Goal: Find contact information: Find contact information

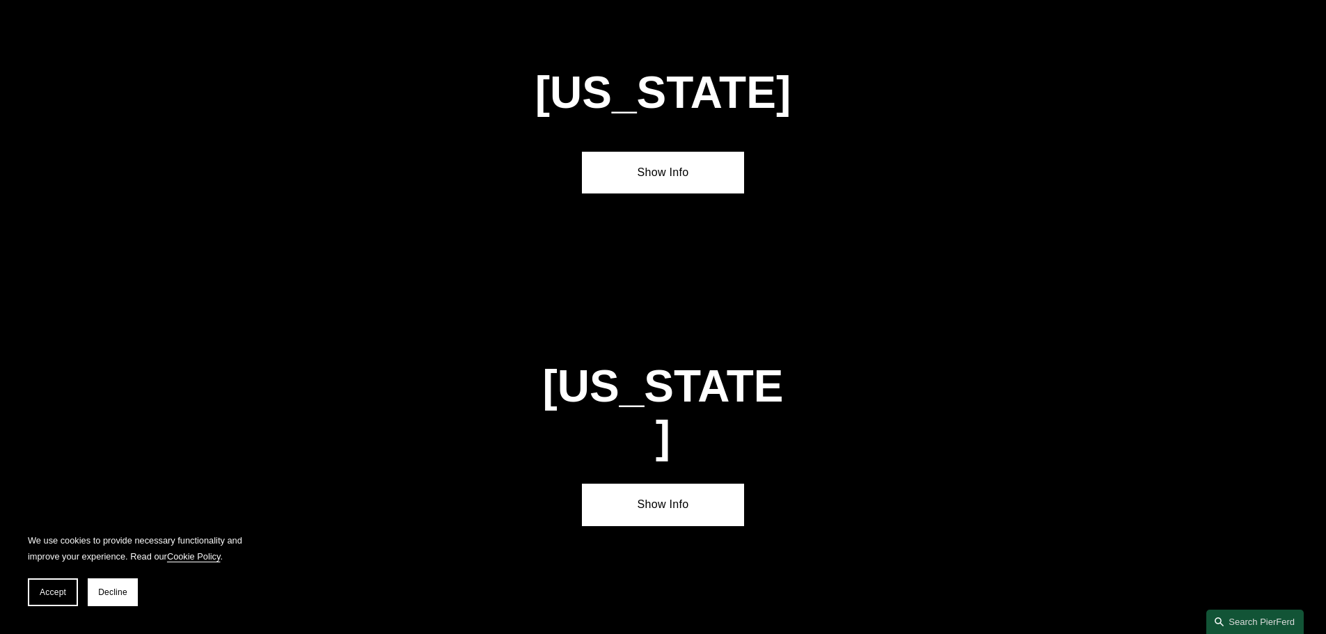
scroll to position [4663, 0]
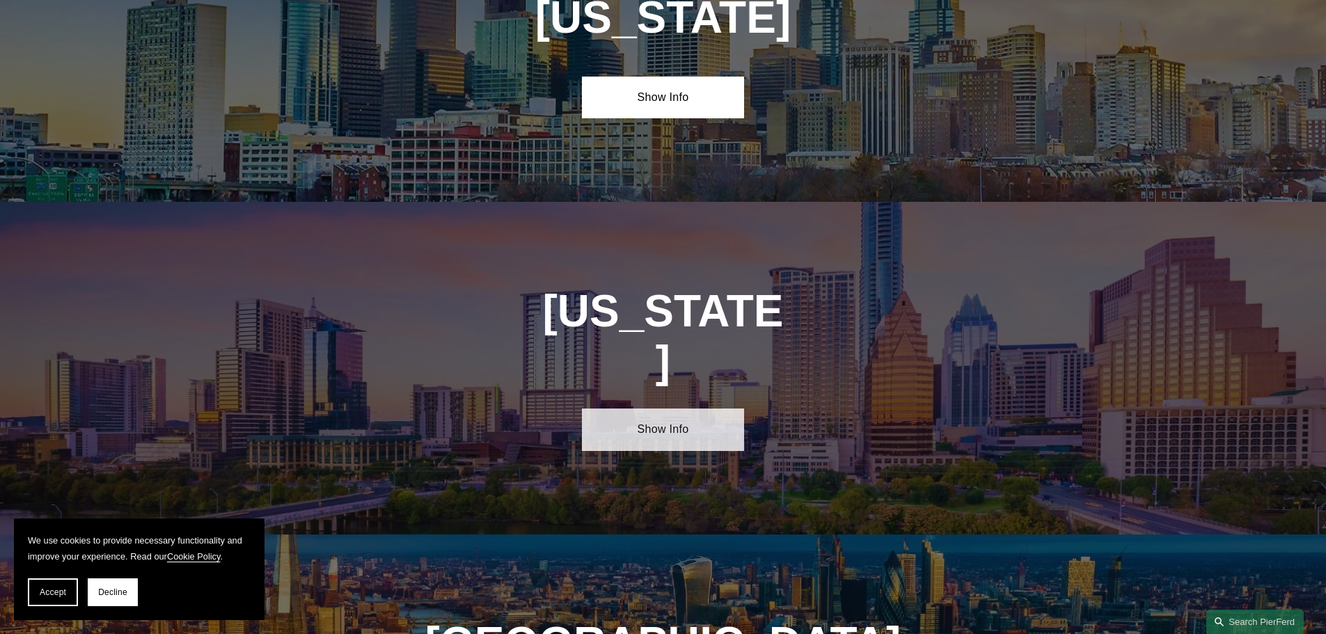
click at [605, 409] on link "Show Info" at bounding box center [663, 430] width 162 height 42
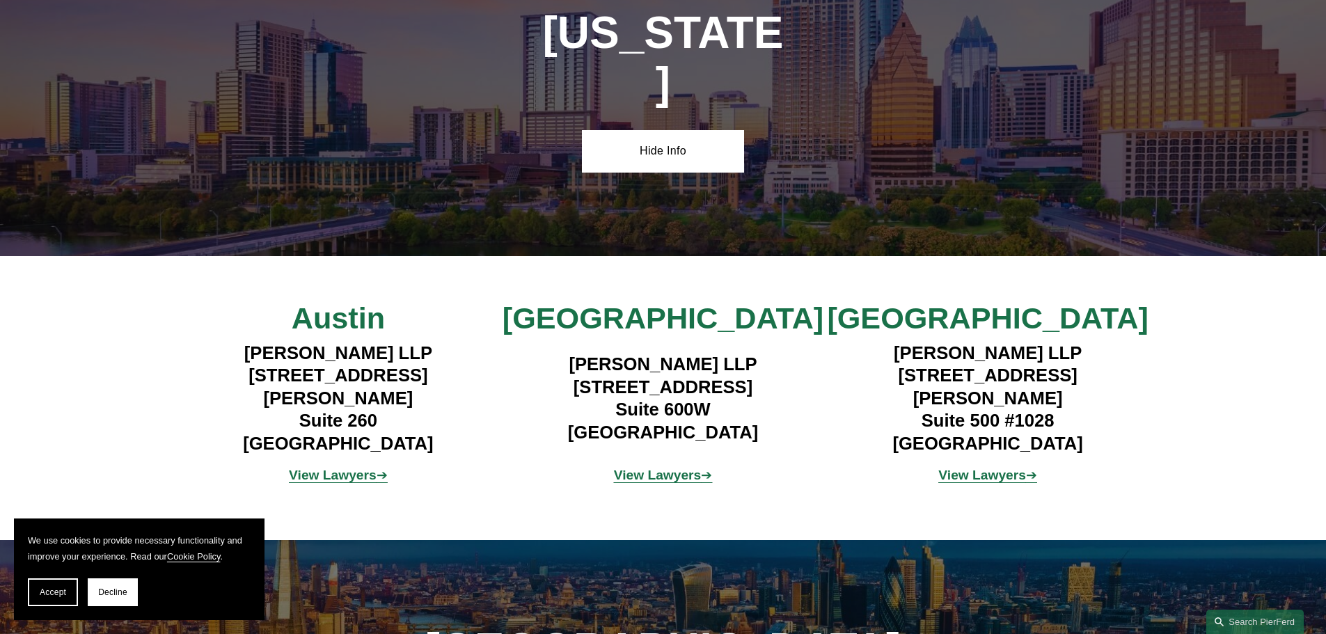
scroll to position [4871, 0]
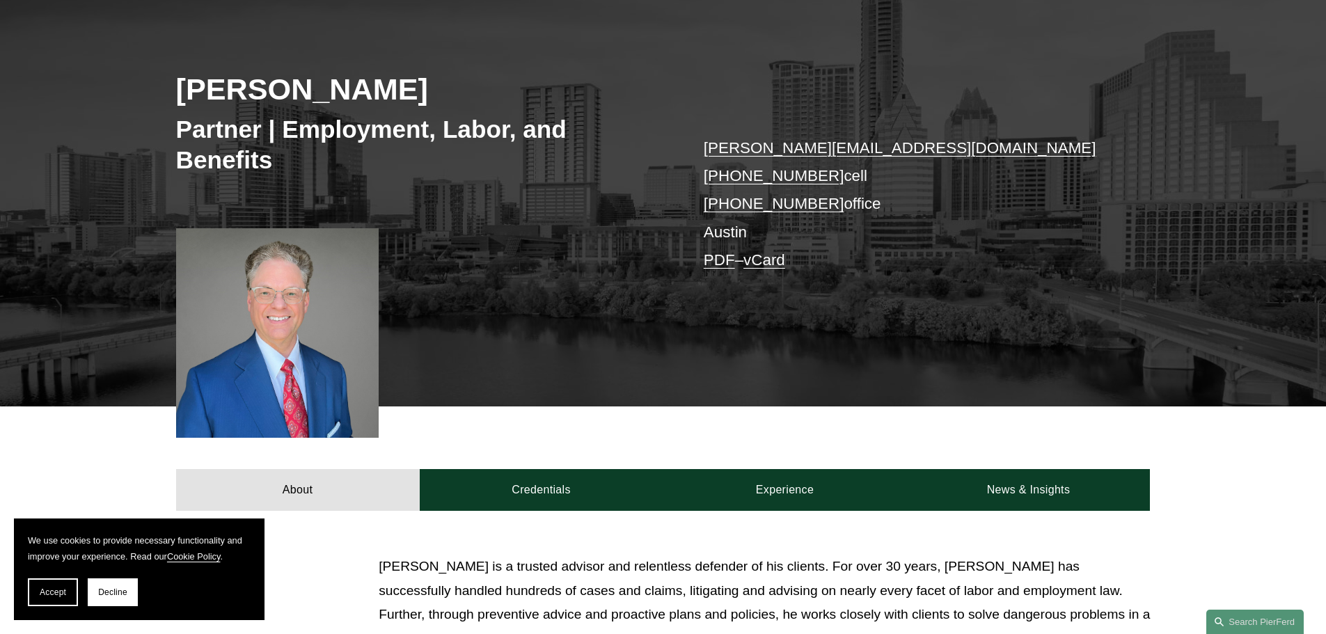
scroll to position [117, 0]
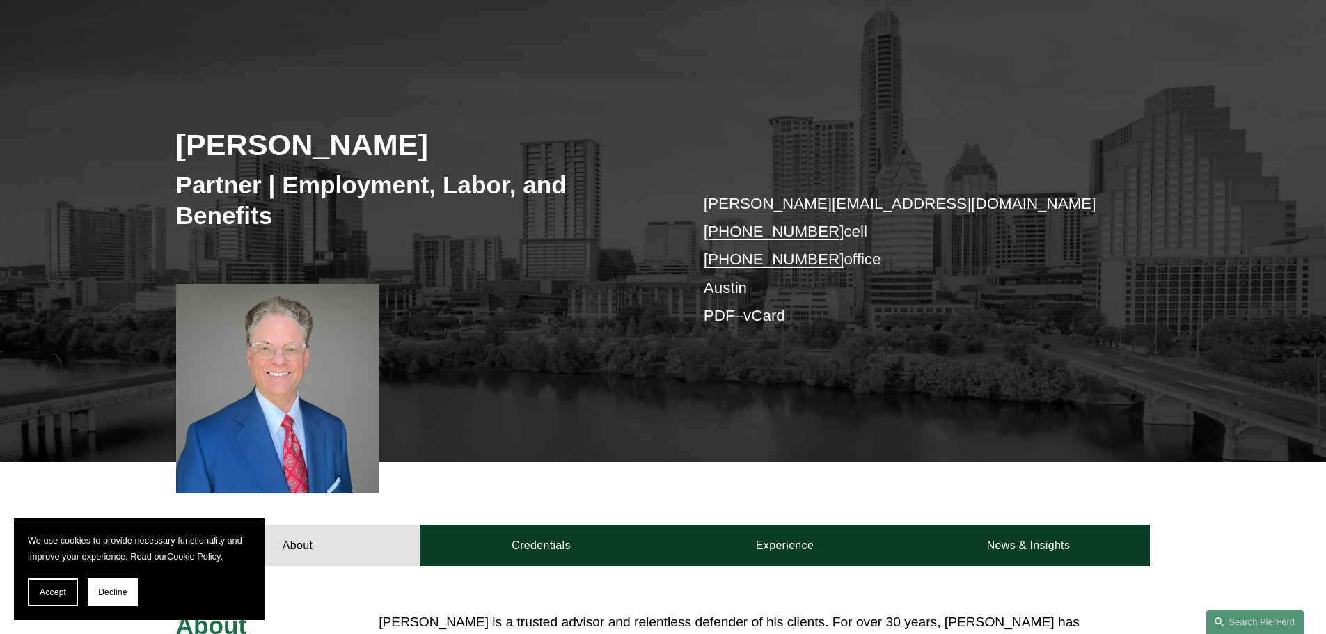
click at [782, 316] on link "vCard" at bounding box center [764, 315] width 42 height 17
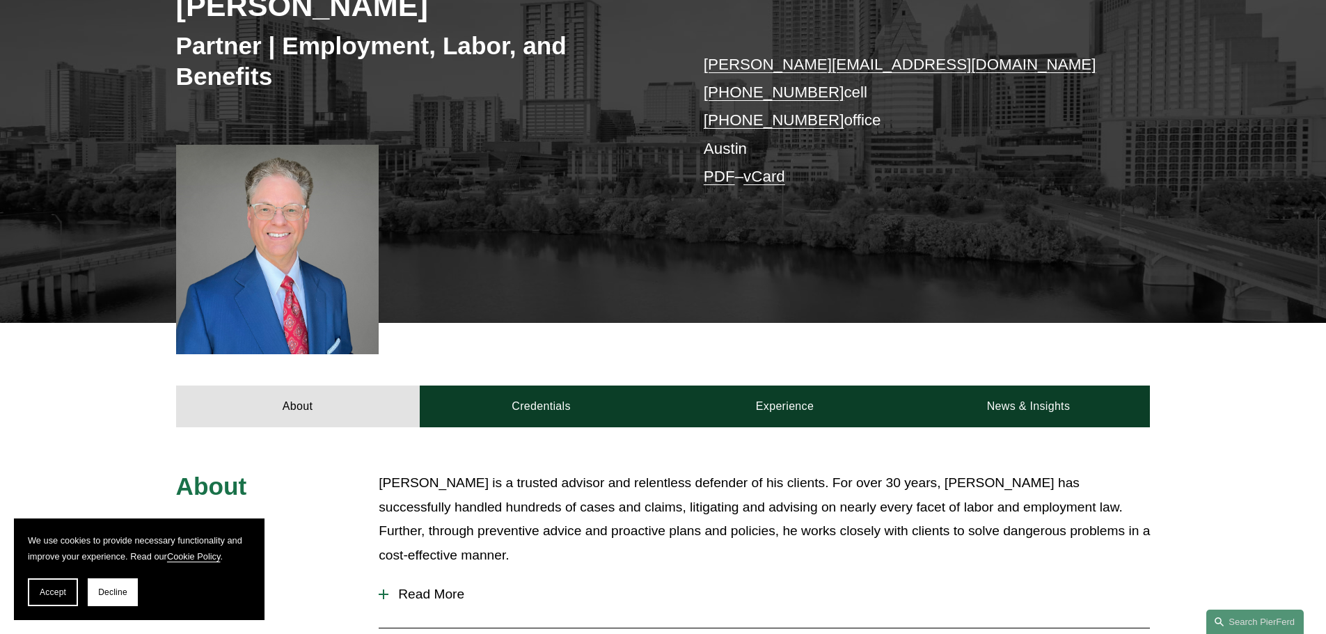
scroll to position [326, 0]
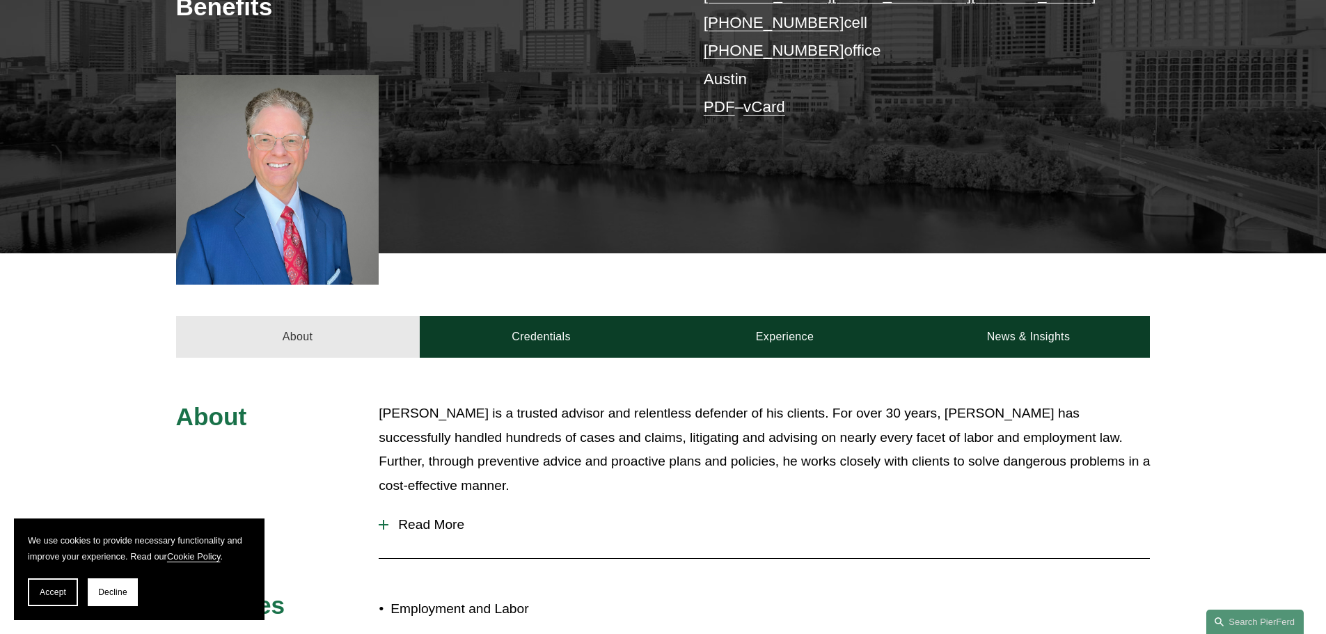
click at [303, 342] on link "About" at bounding box center [298, 337] width 244 height 42
click at [312, 333] on link "About" at bounding box center [298, 337] width 244 height 42
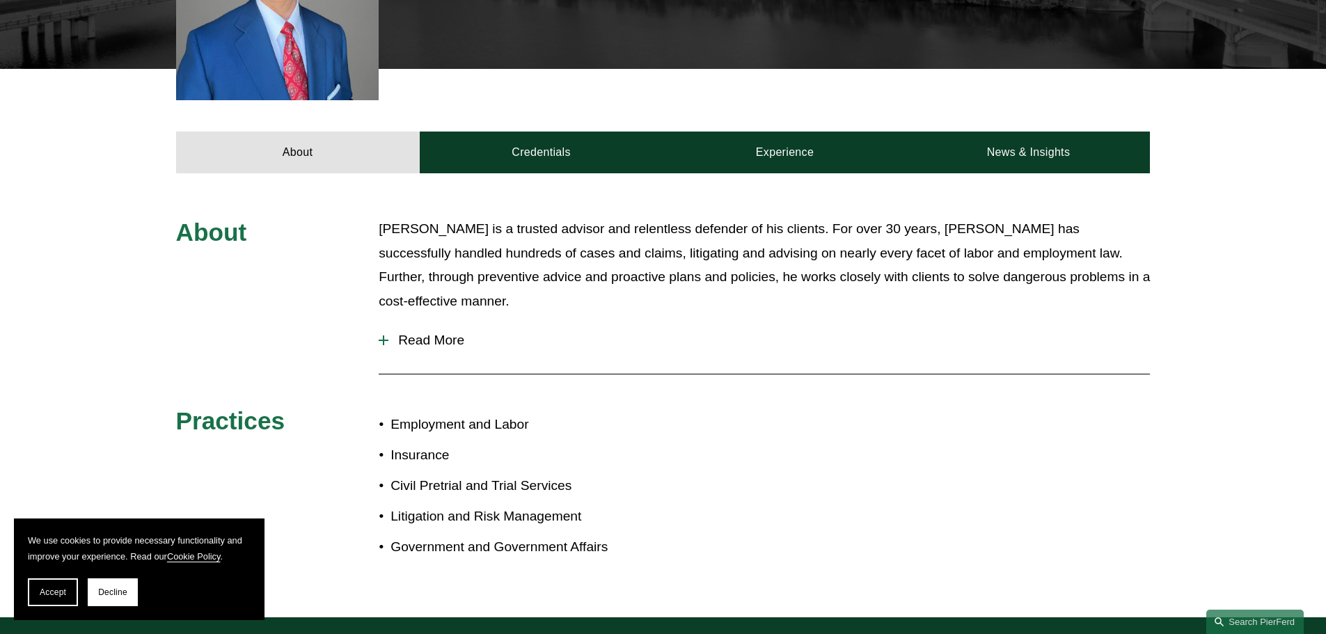
scroll to position [534, 0]
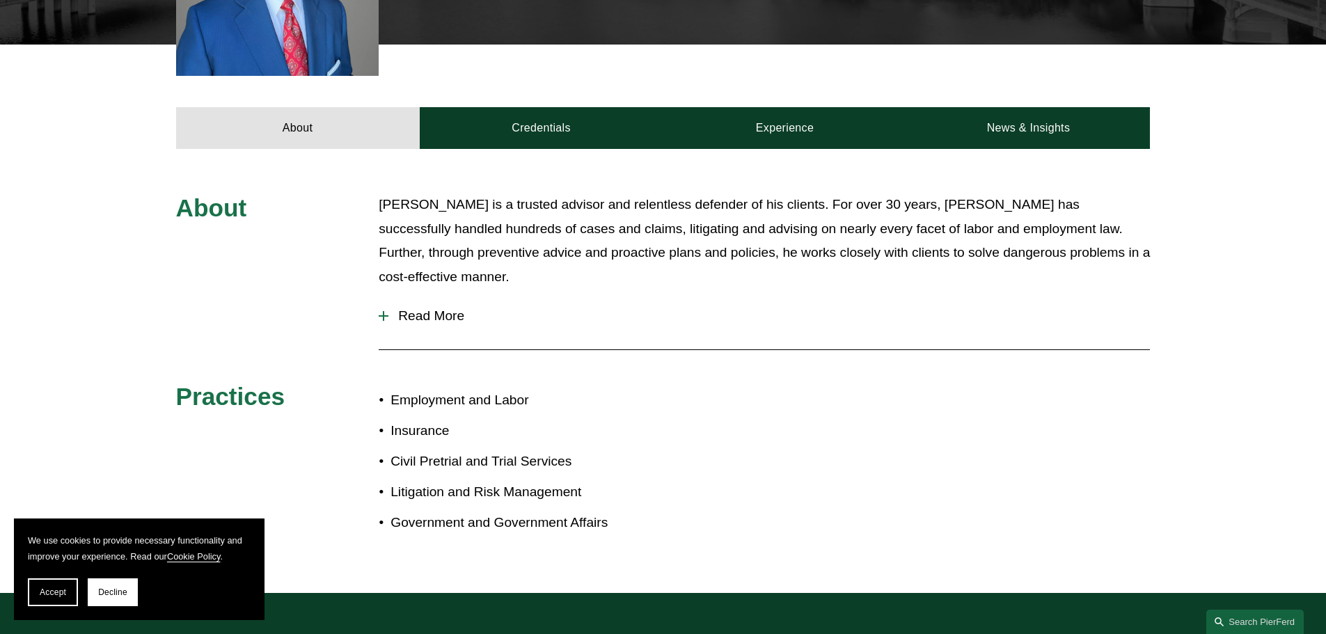
click at [453, 312] on span "Read More" at bounding box center [768, 315] width 761 height 15
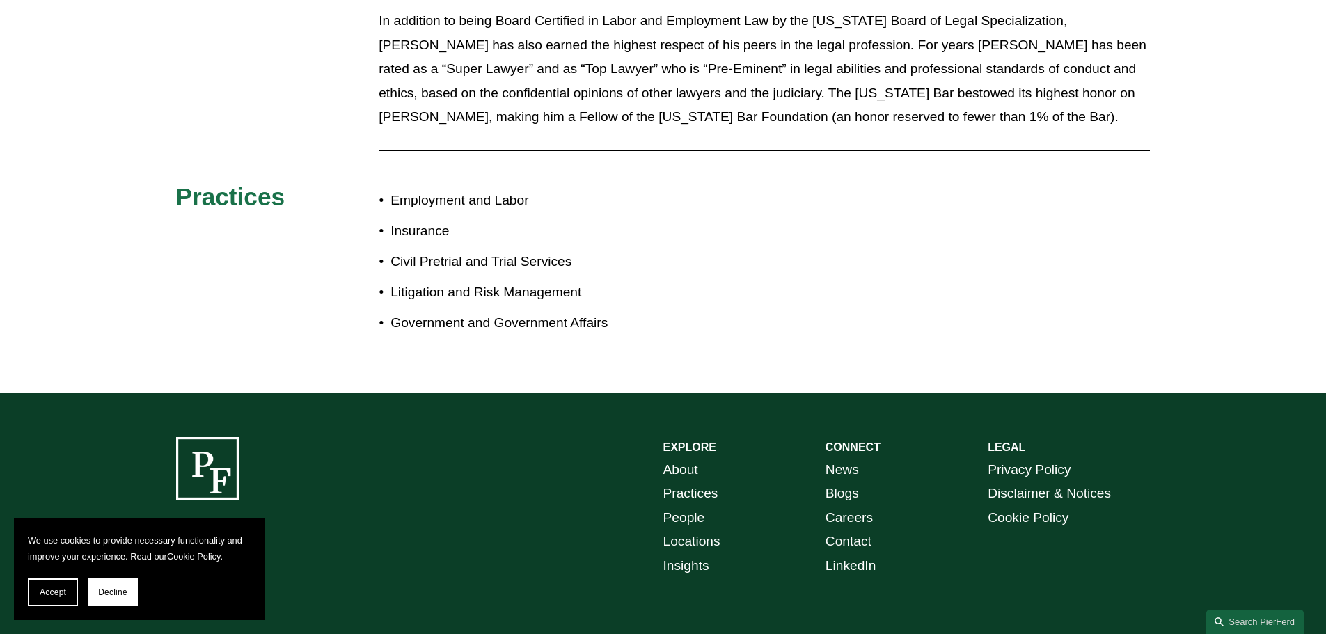
scroll to position [1648, 0]
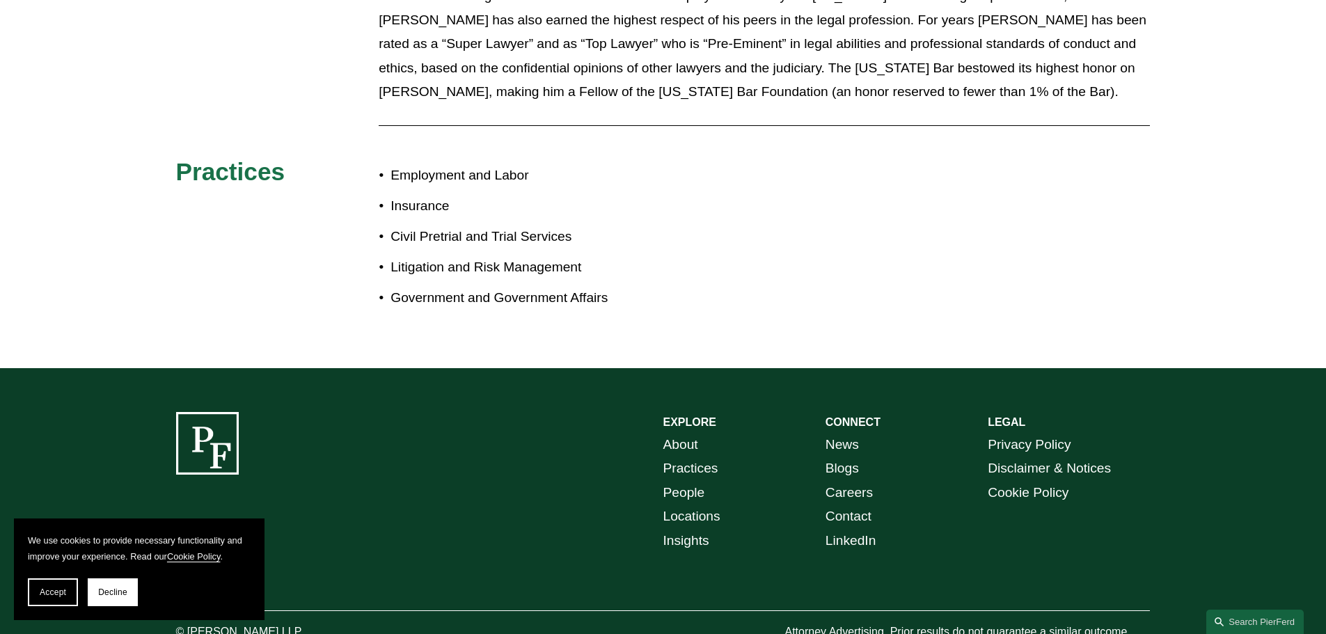
click at [699, 433] on p "About Practices People Locations Insights" at bounding box center [744, 493] width 162 height 120
click at [685, 433] on link "About" at bounding box center [680, 445] width 35 height 24
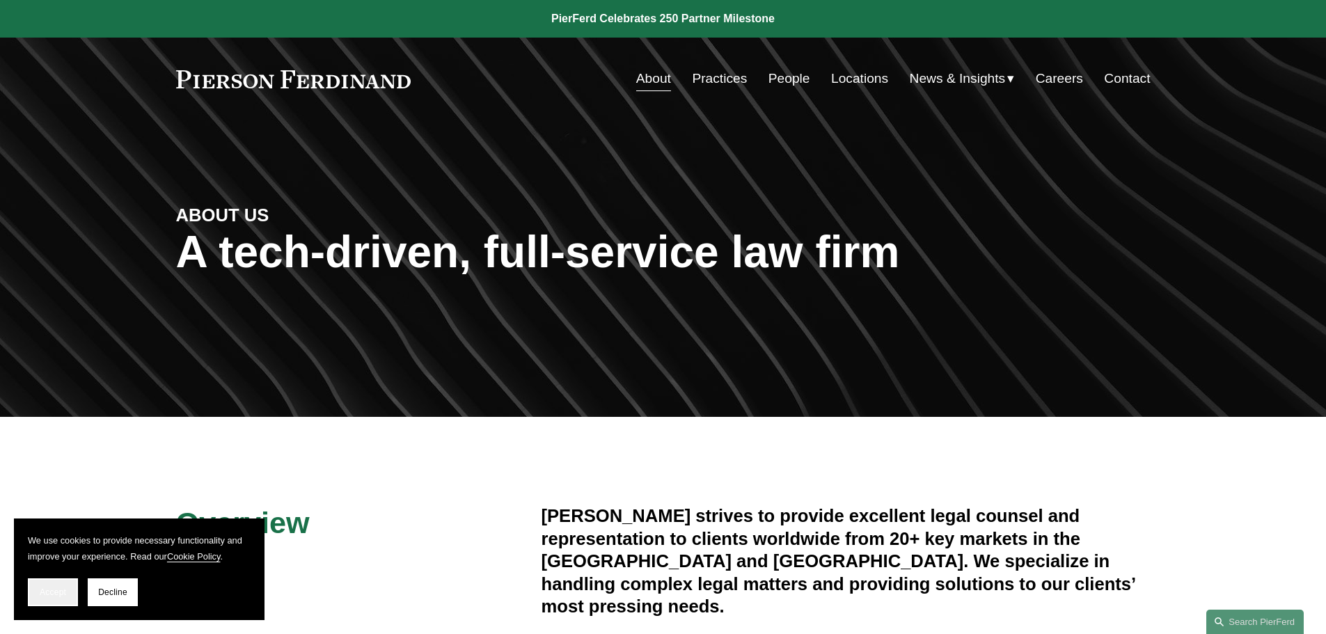
click at [49, 598] on button "Accept" at bounding box center [53, 592] width 50 height 28
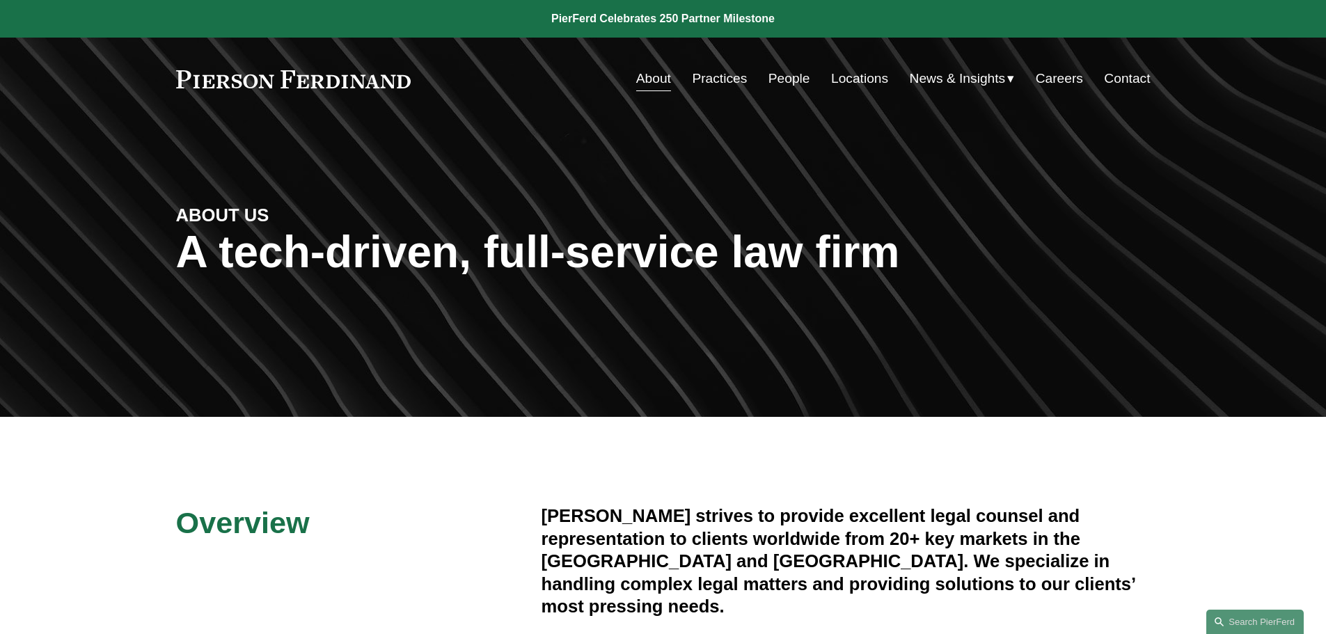
click at [839, 73] on link "Locations" at bounding box center [859, 78] width 57 height 26
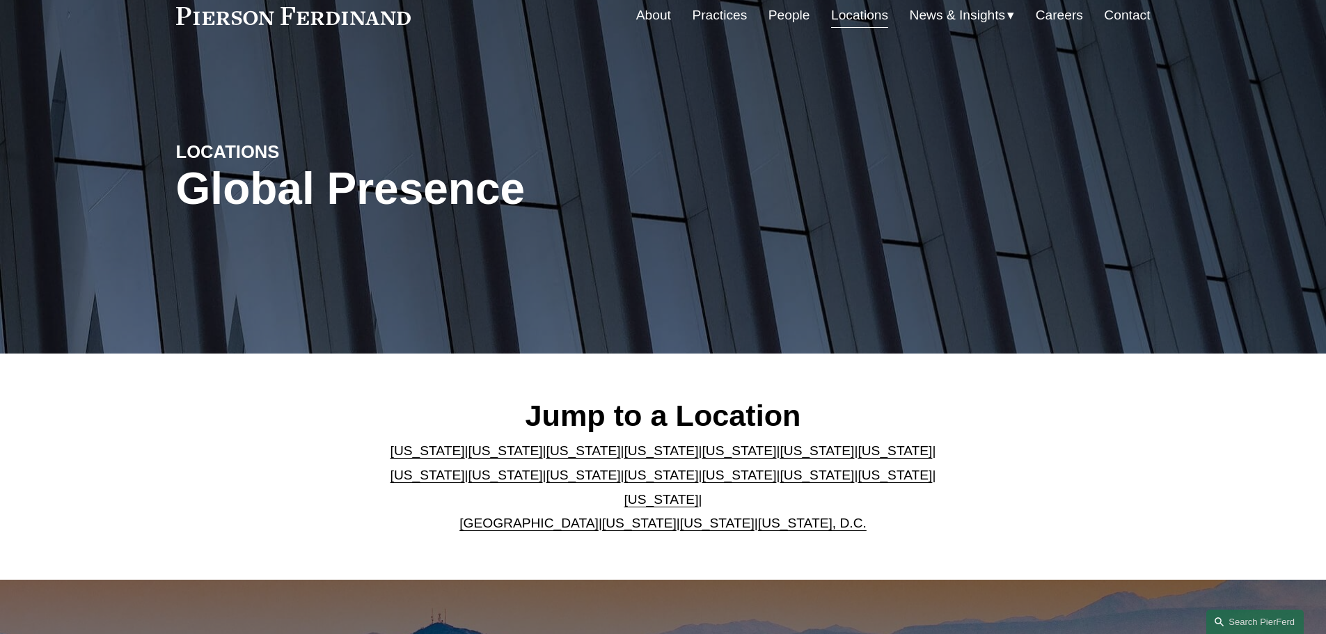
scroll to position [209, 0]
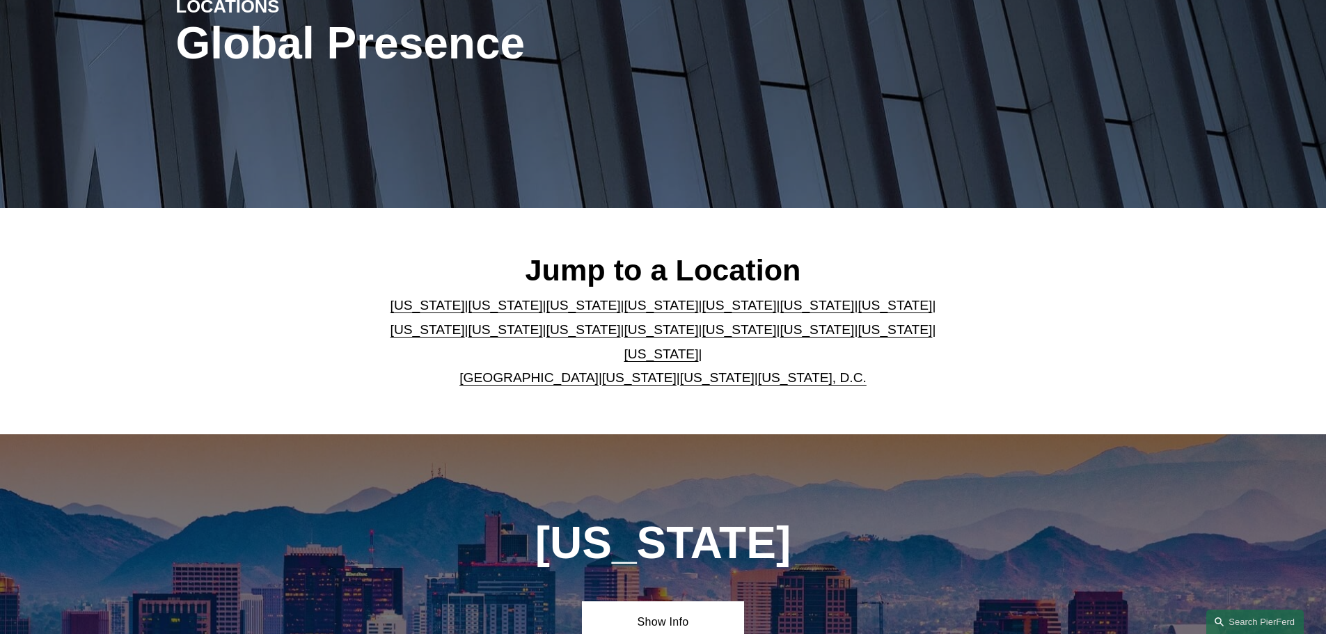
click at [699, 347] on link "[US_STATE]" at bounding box center [661, 354] width 74 height 15
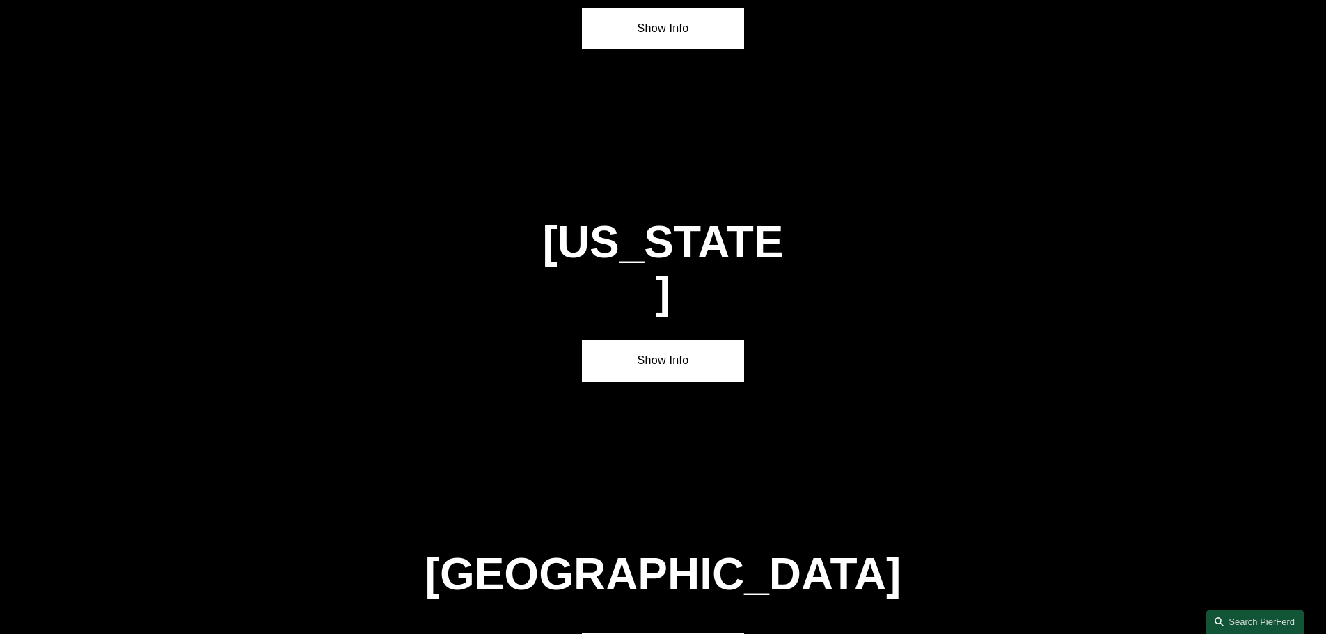
scroll to position [4736, 0]
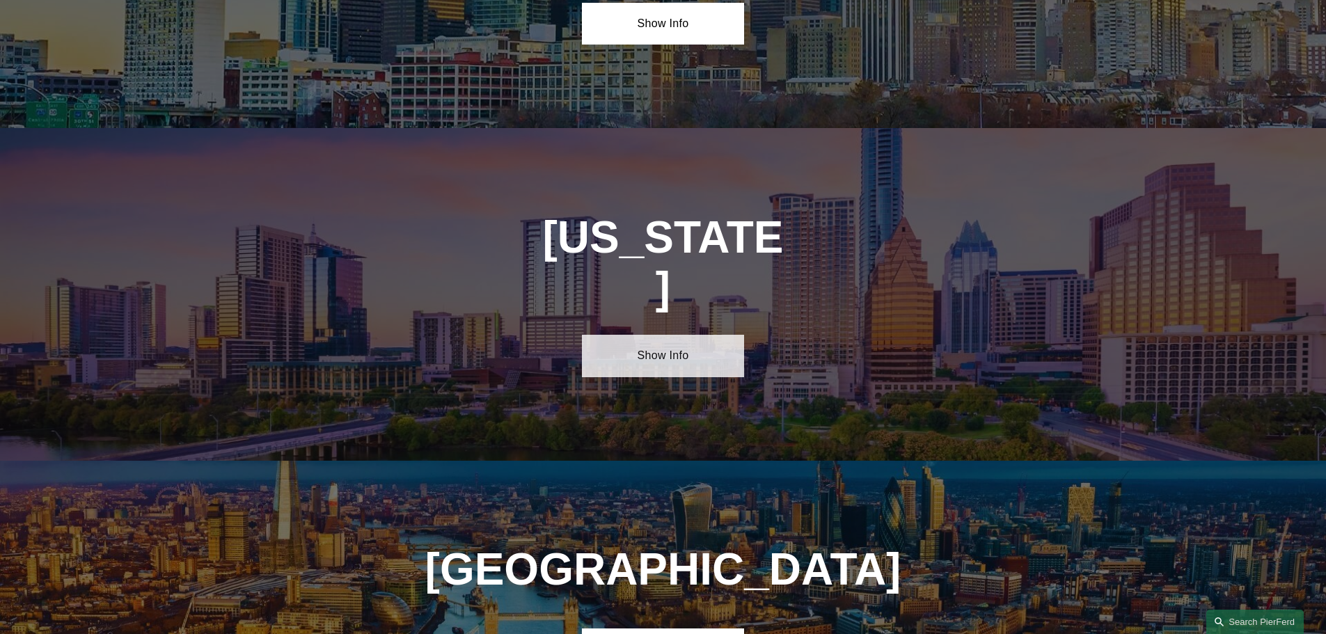
click at [681, 335] on link "Show Info" at bounding box center [663, 356] width 162 height 42
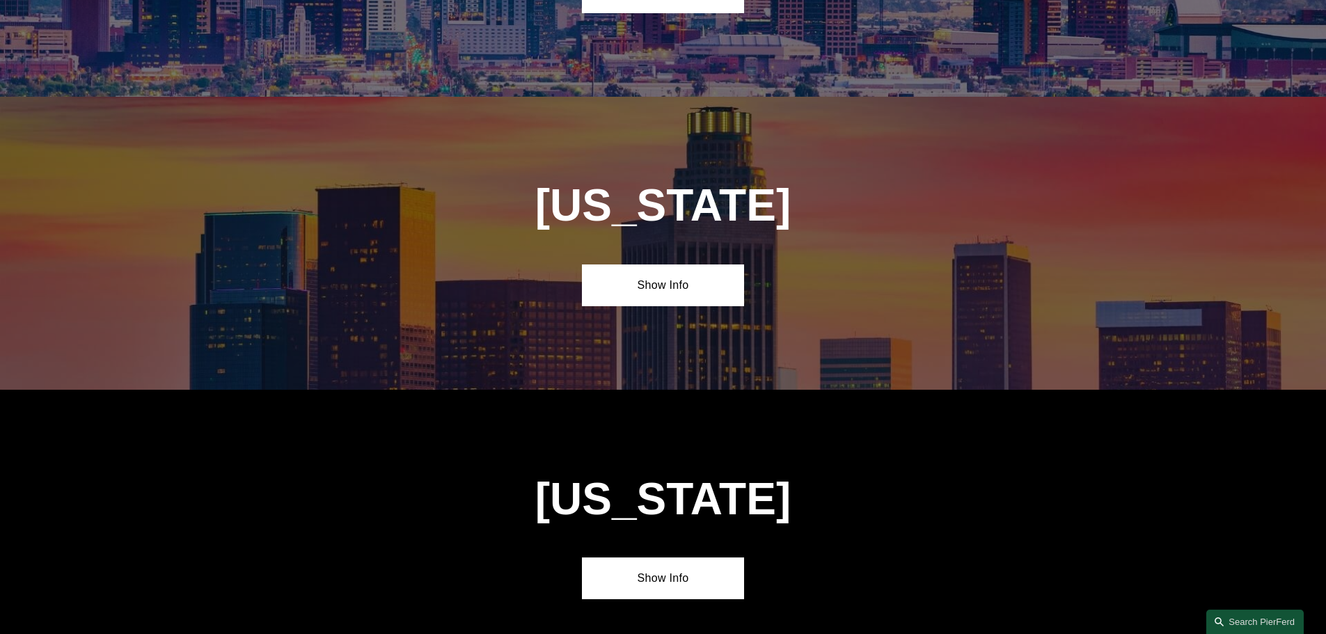
scroll to position [0, 0]
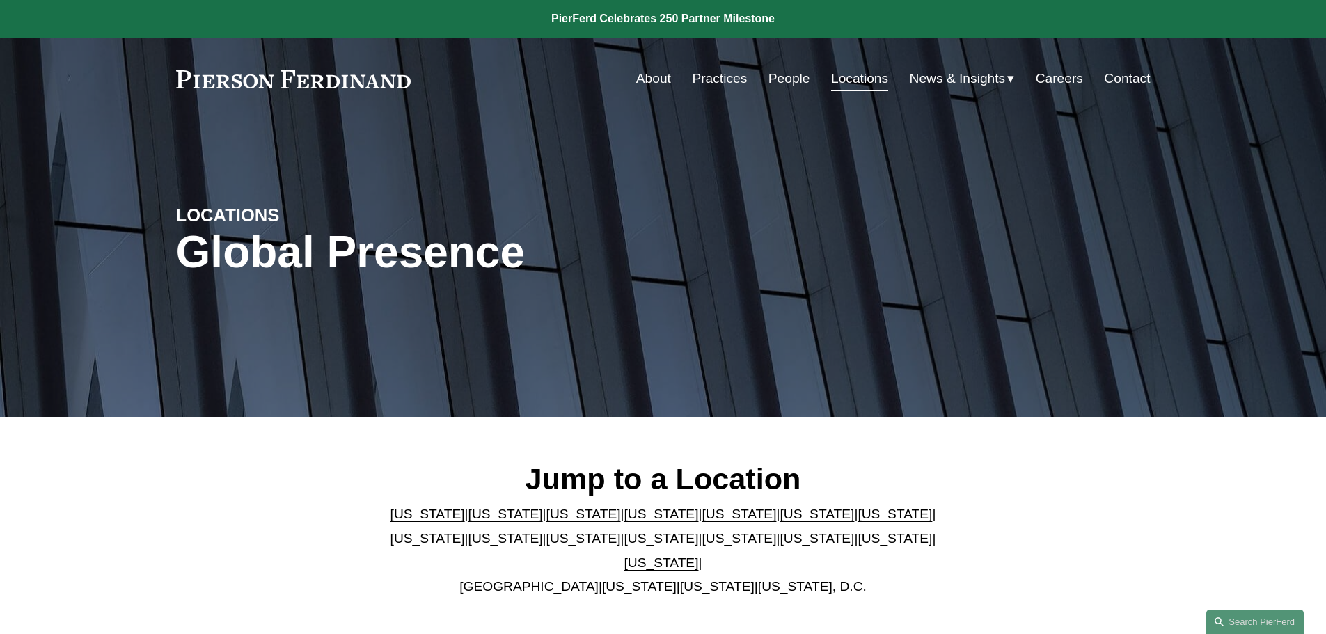
click at [780, 85] on link "People" at bounding box center [789, 78] width 42 height 26
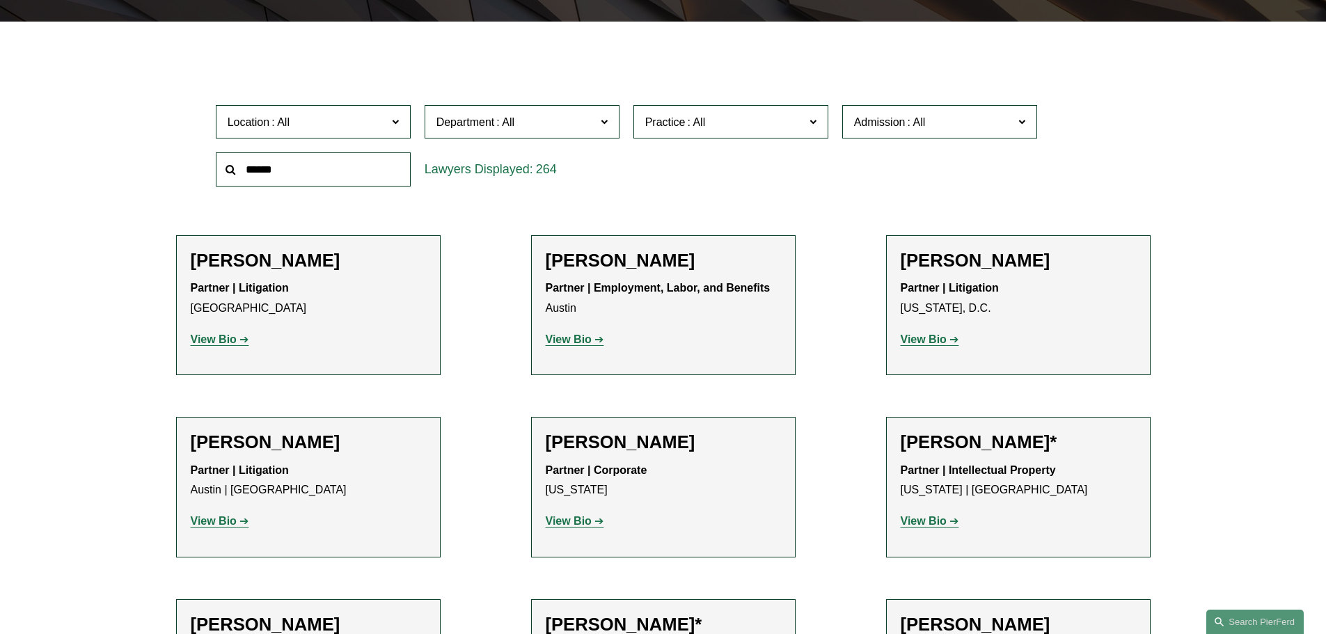
scroll to position [418, 0]
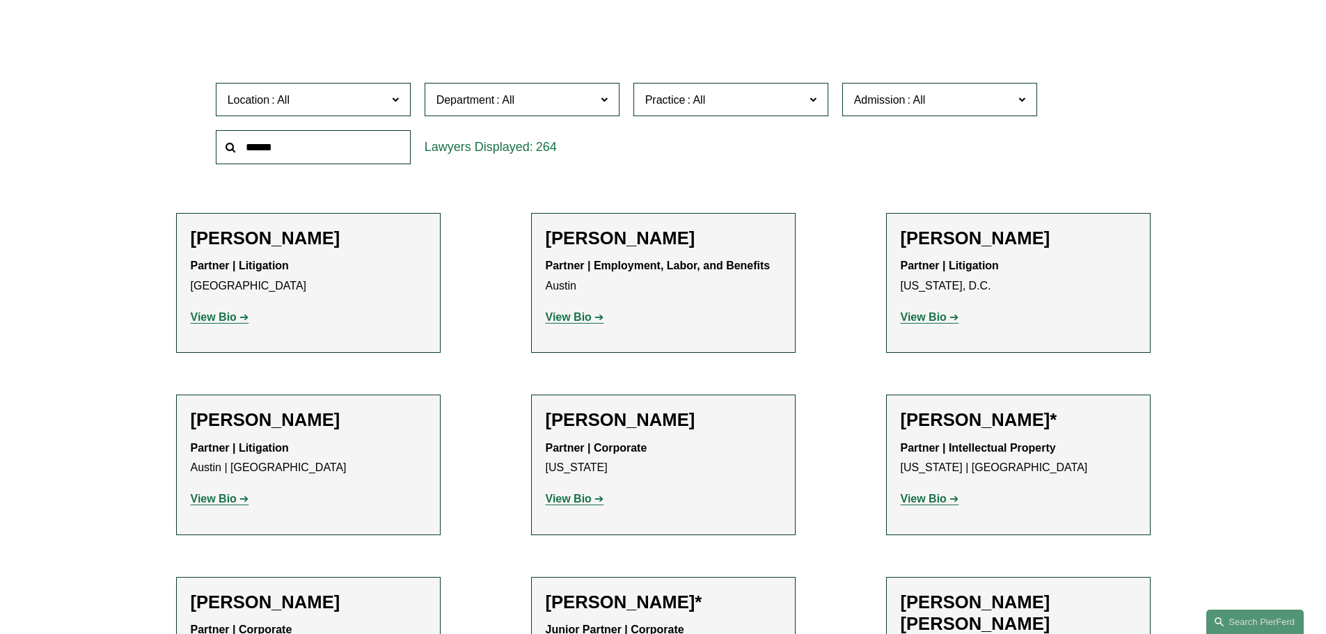
click at [585, 319] on strong "View Bio" at bounding box center [569, 317] width 46 height 12
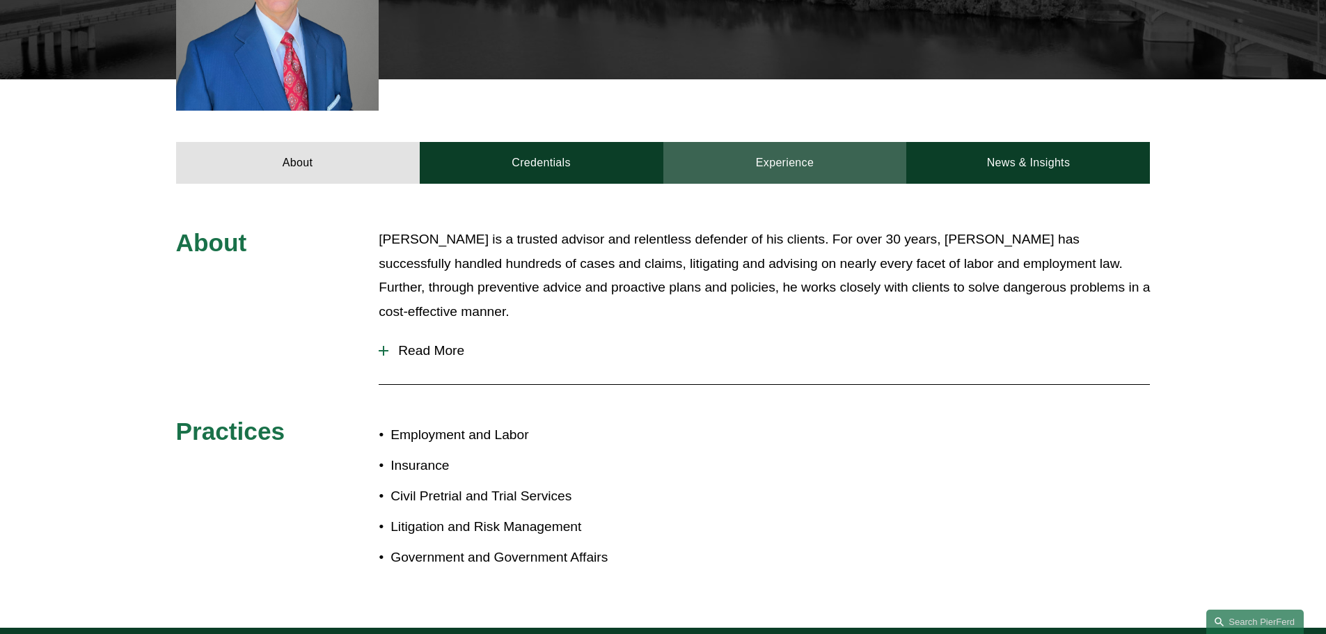
scroll to position [487, 0]
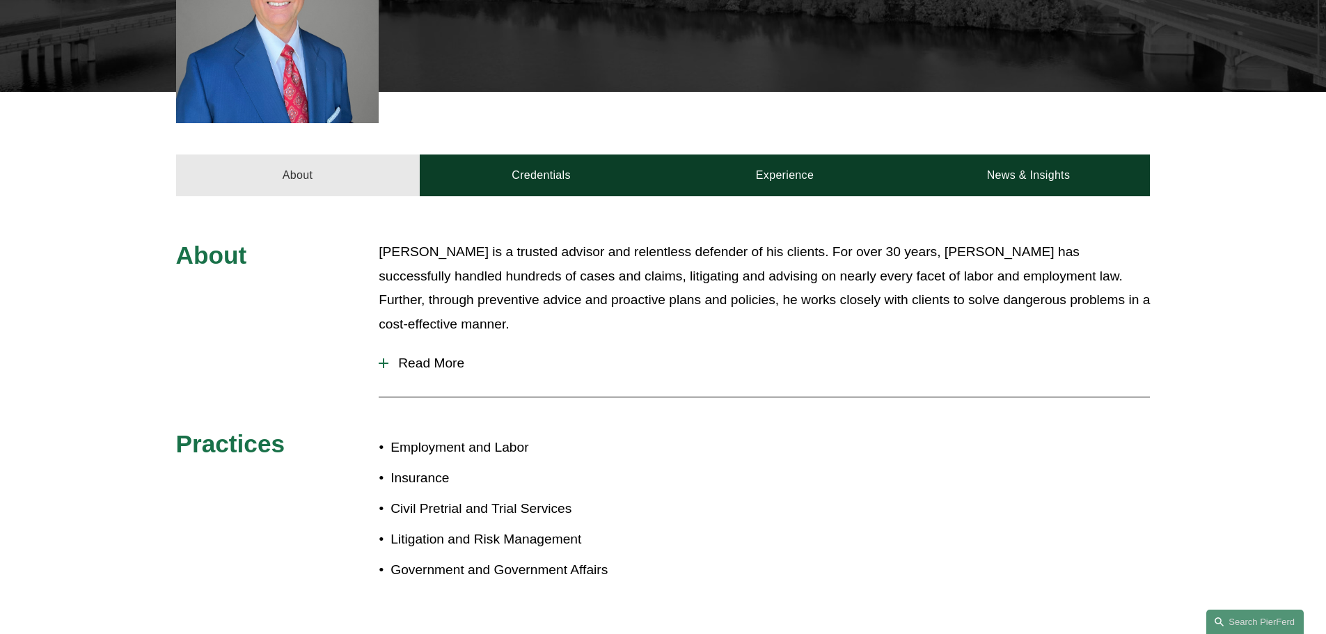
click at [365, 173] on link "About" at bounding box center [298, 175] width 244 height 42
click at [418, 352] on button "Read More" at bounding box center [764, 363] width 771 height 36
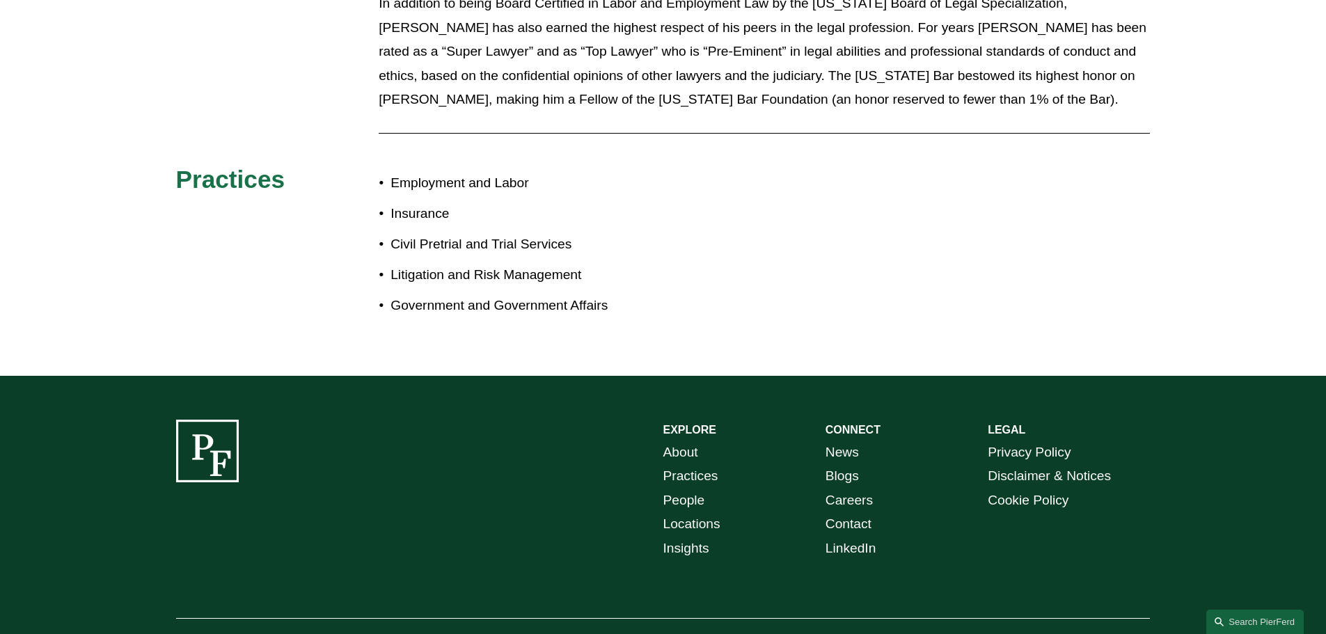
scroll to position [1677, 0]
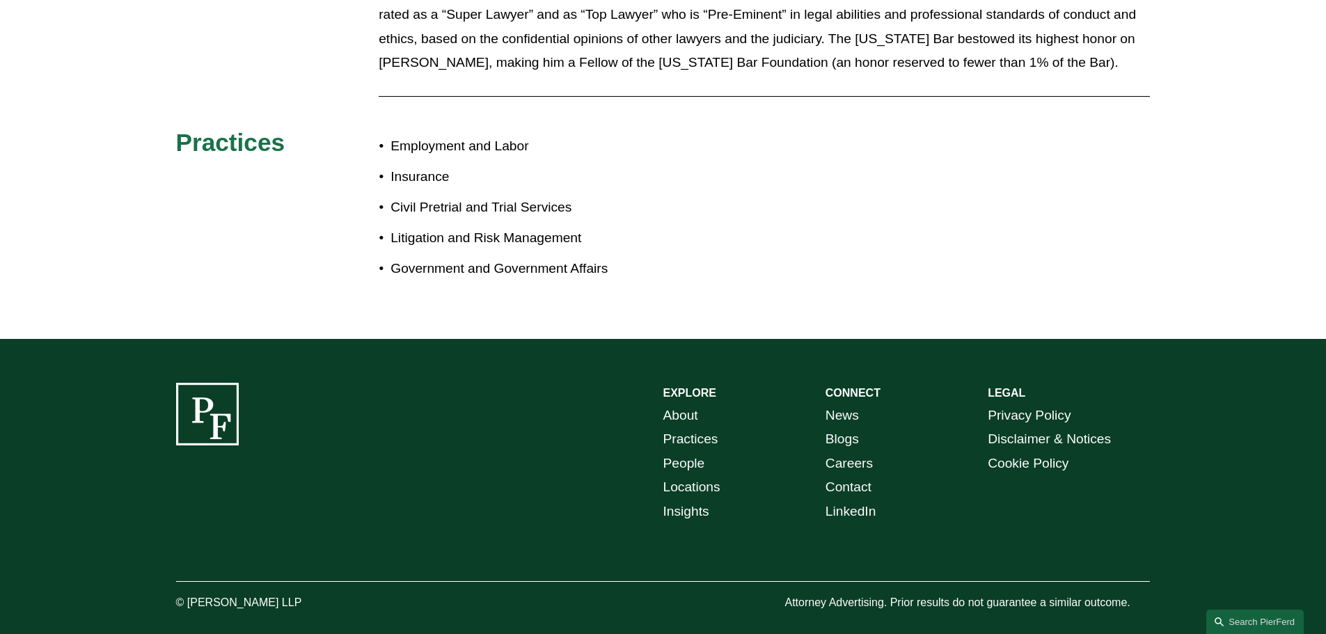
click at [688, 404] on link "About" at bounding box center [680, 416] width 35 height 24
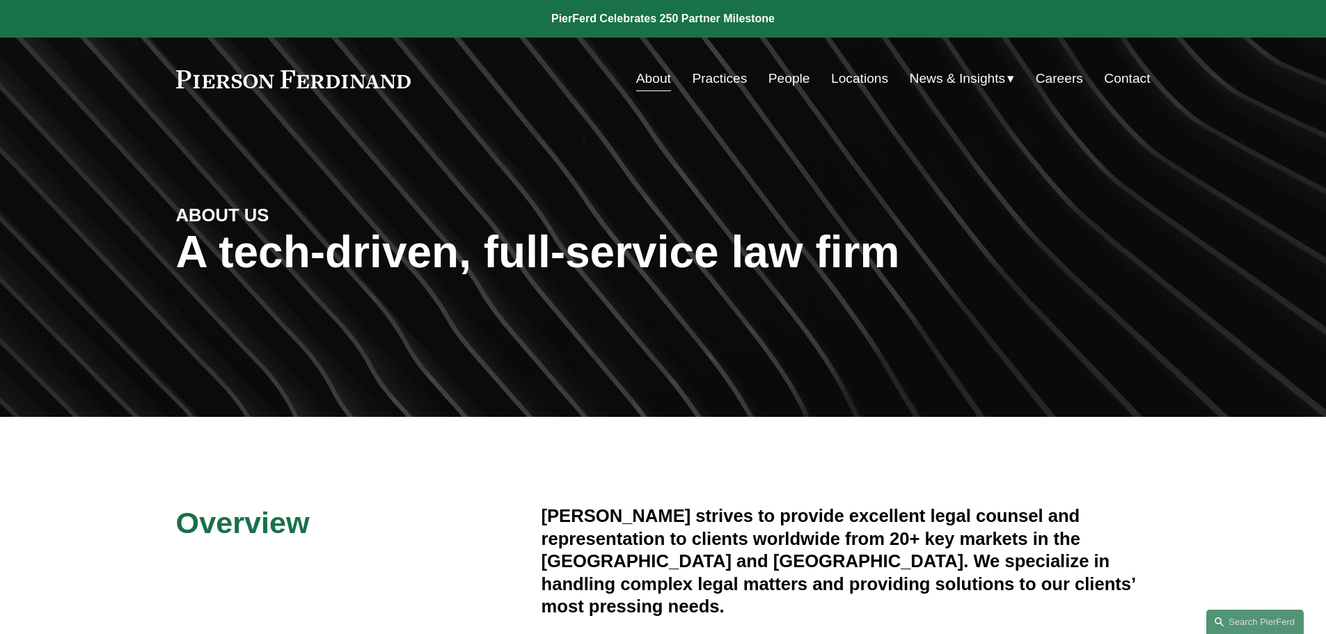
click at [713, 91] on link "Practices" at bounding box center [719, 78] width 55 height 26
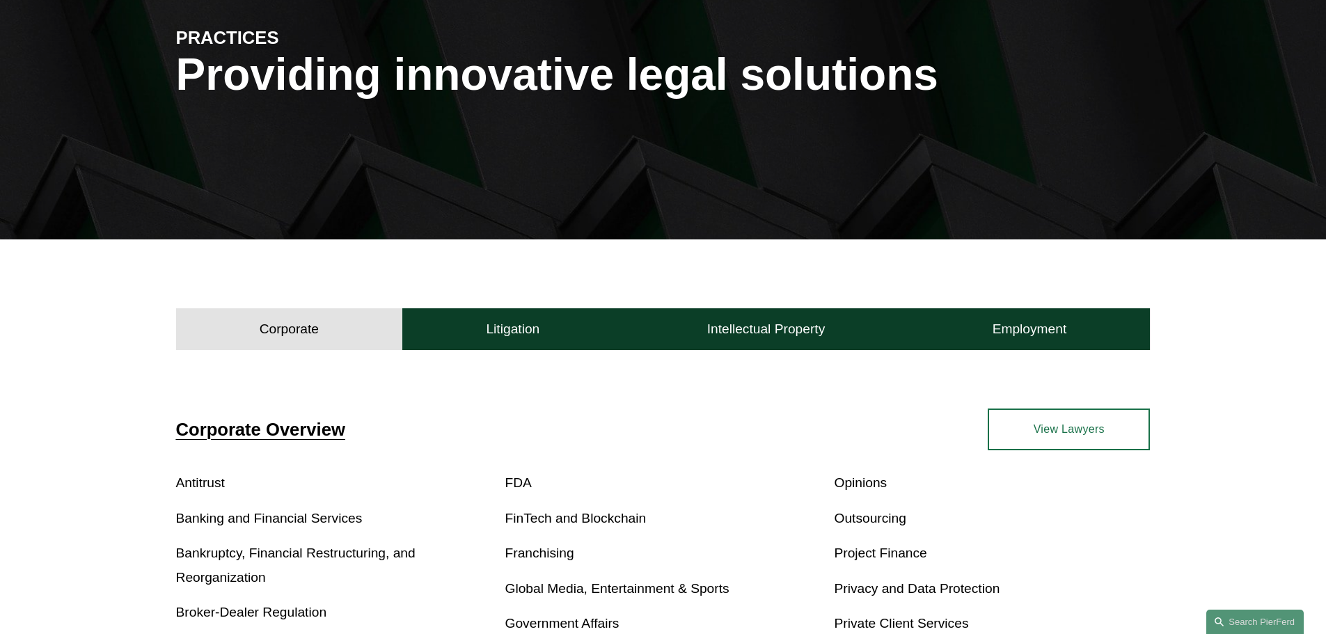
scroll to position [209, 0]
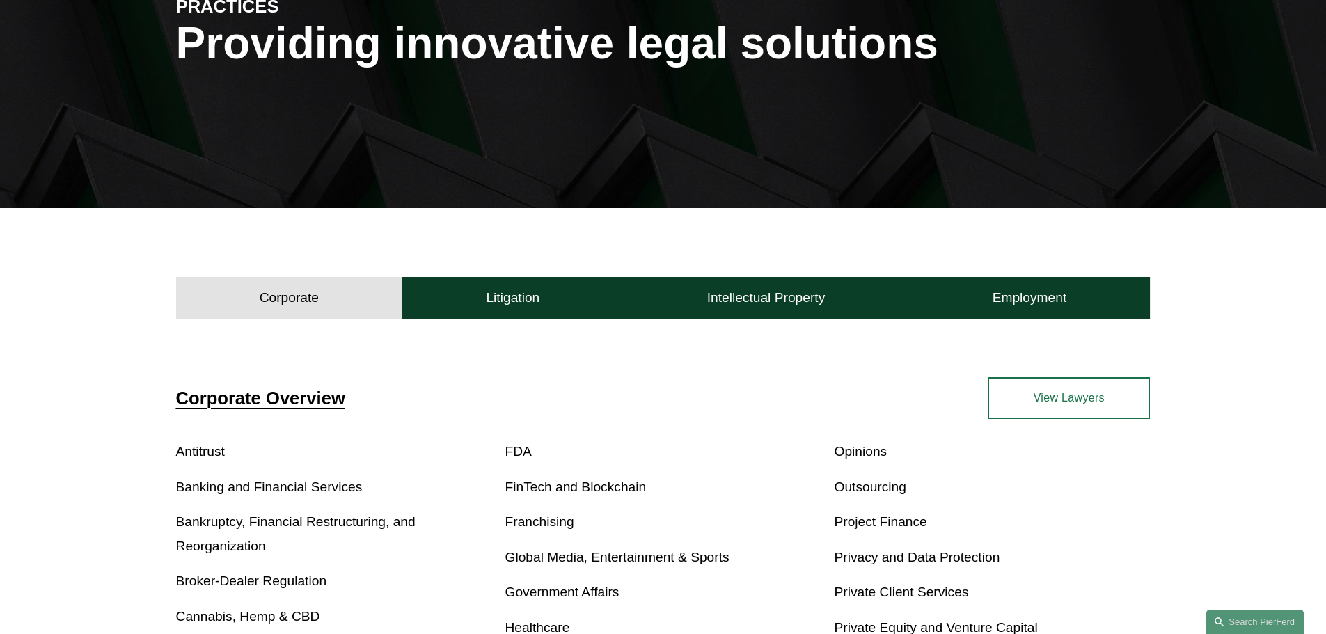
click at [1104, 407] on link "View Lawyers" at bounding box center [1069, 398] width 162 height 42
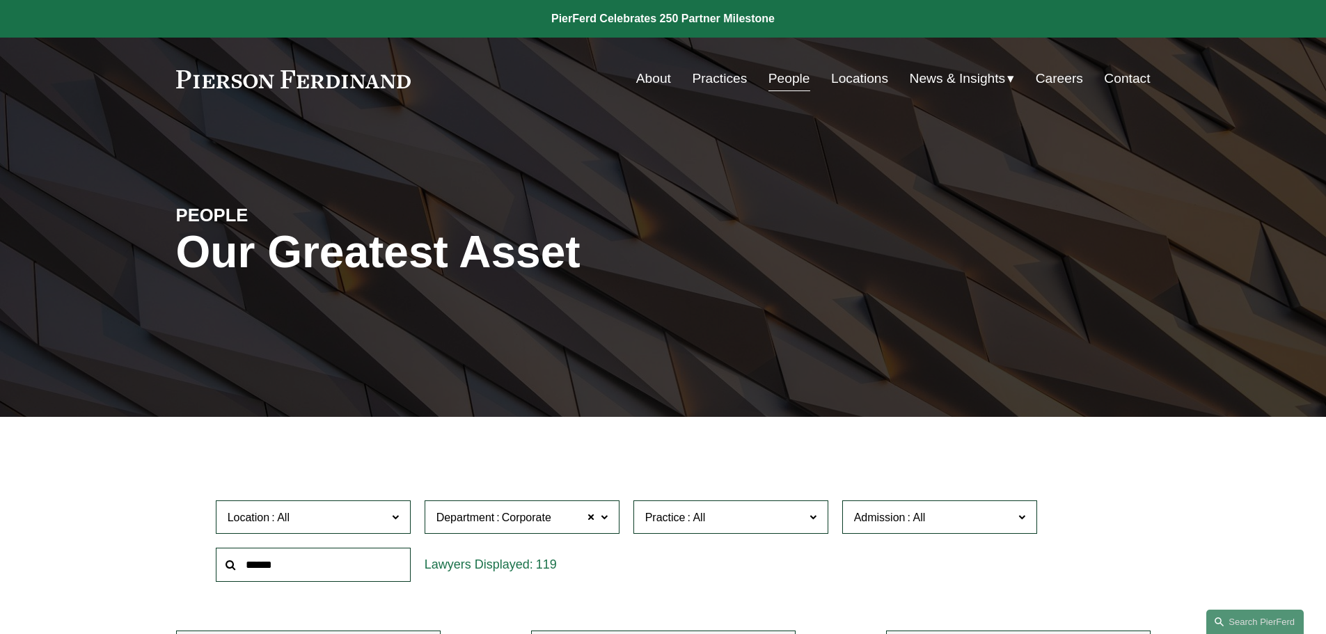
click at [1065, 77] on link "Careers" at bounding box center [1059, 78] width 47 height 26
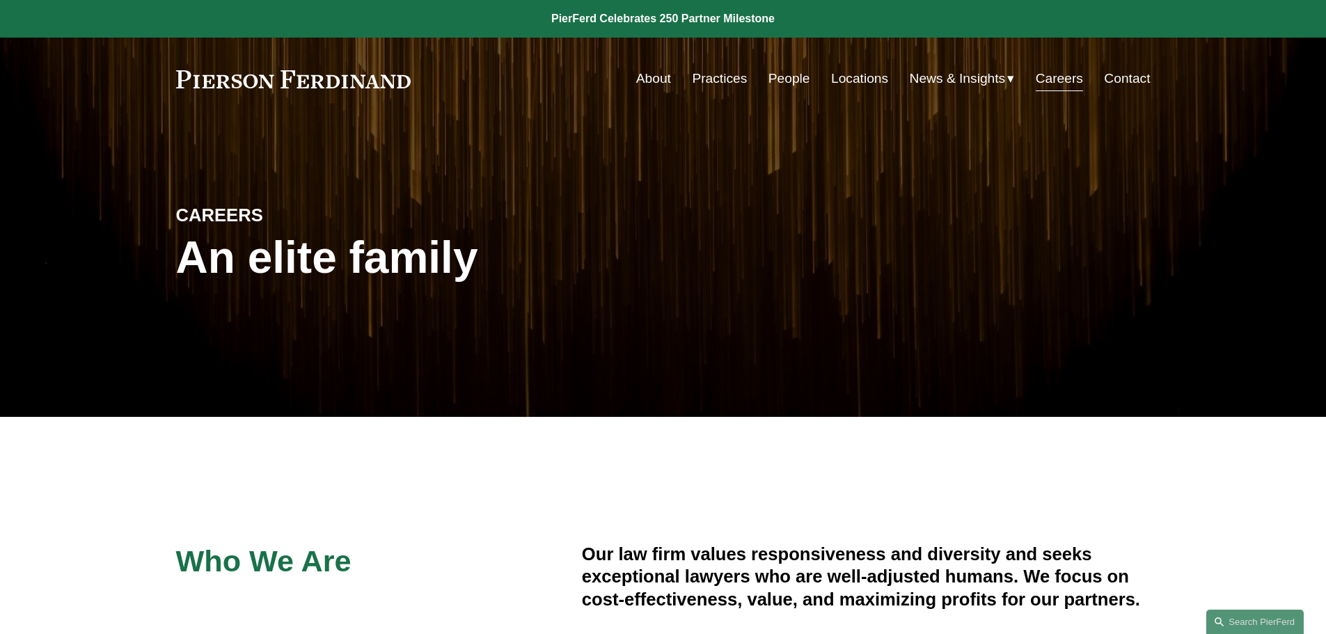
click at [1123, 68] on link "Contact" at bounding box center [1127, 78] width 46 height 26
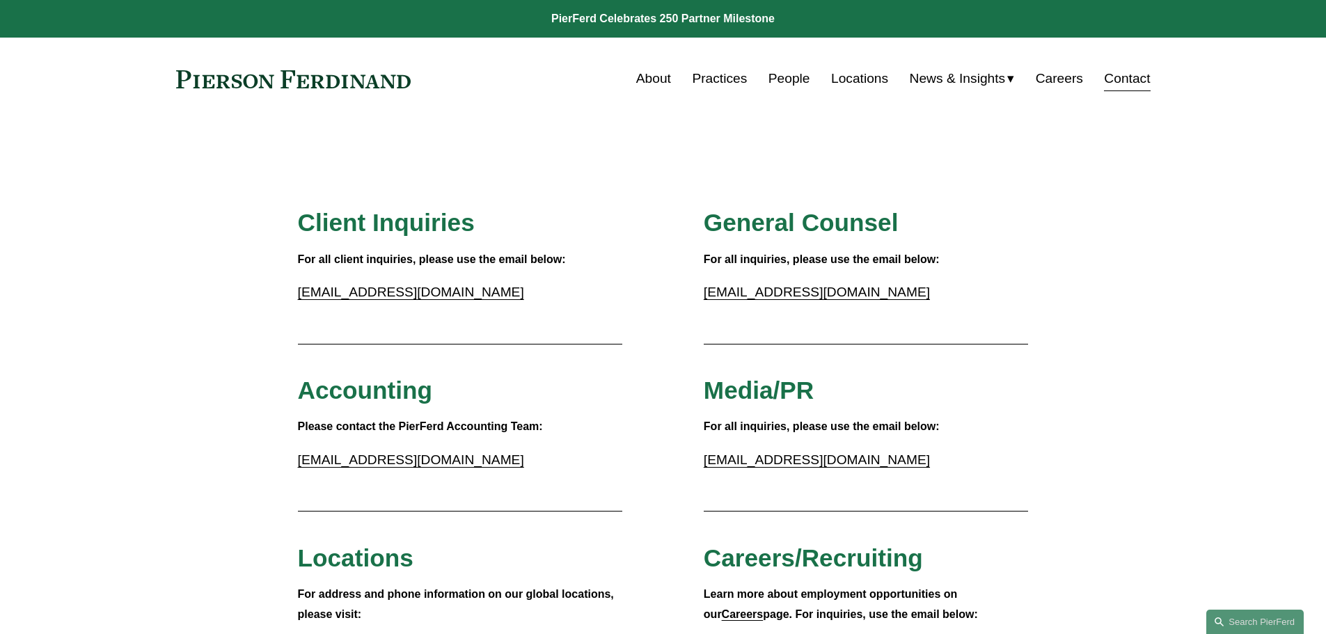
click at [643, 72] on link "About" at bounding box center [653, 78] width 35 height 26
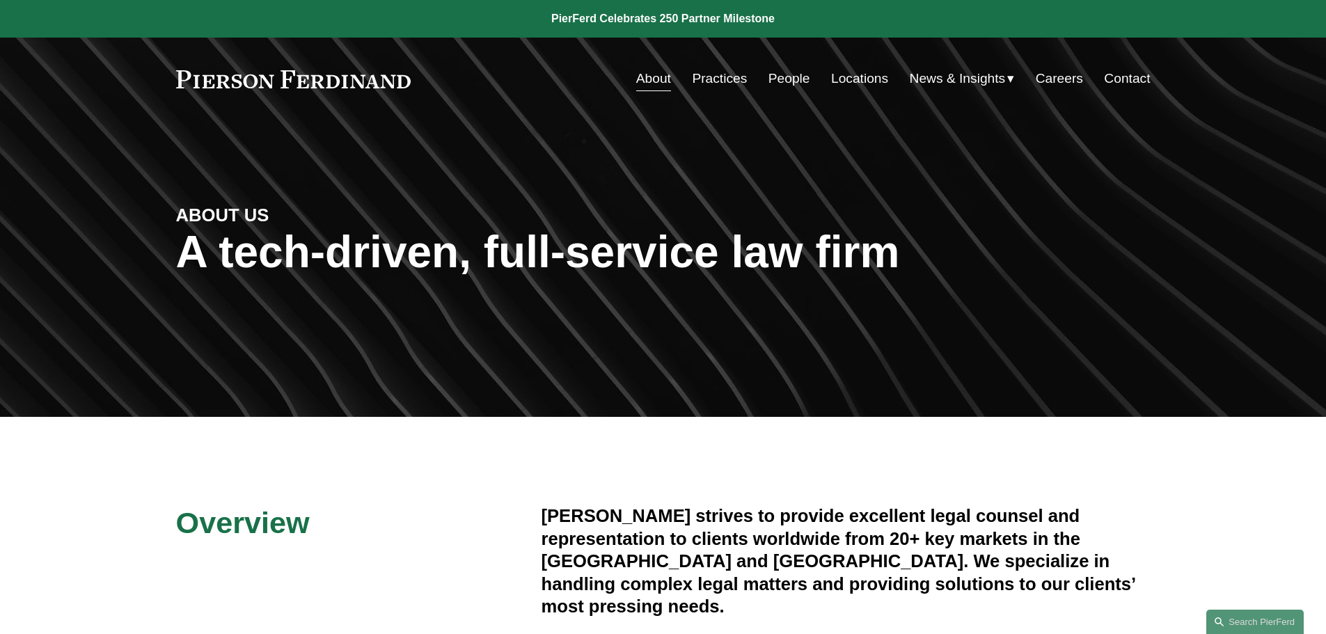
click at [1127, 82] on link "Contact" at bounding box center [1127, 78] width 46 height 26
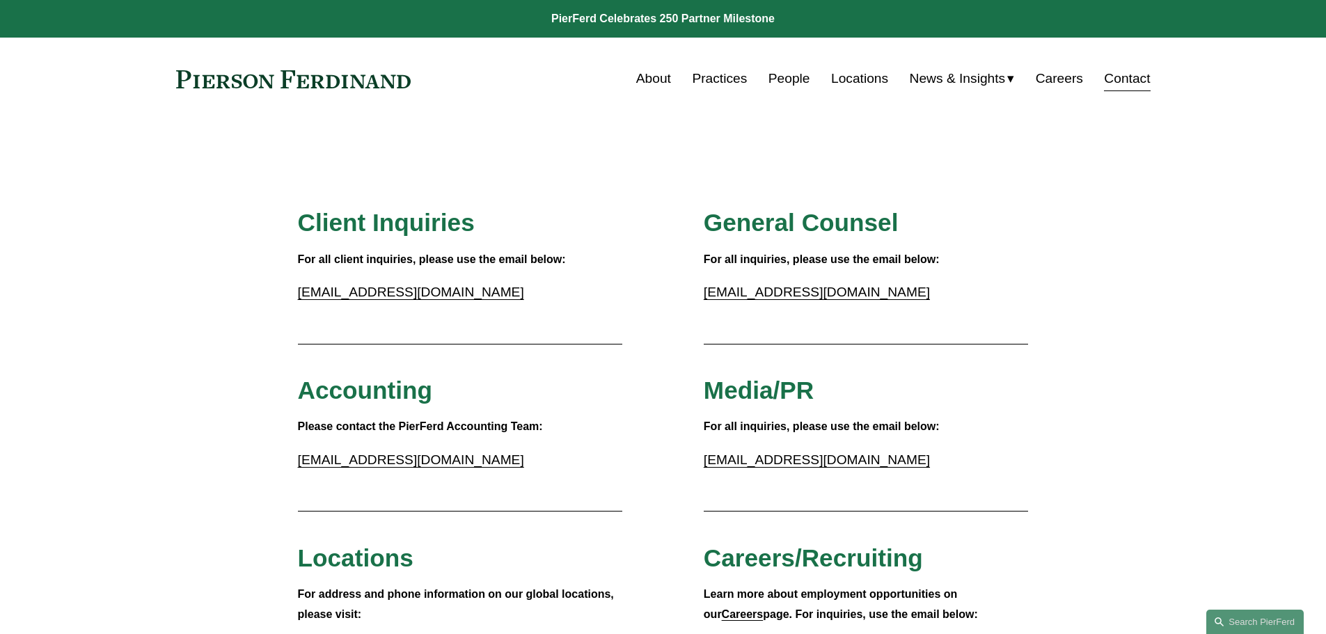
click at [848, 88] on link "Locations" at bounding box center [859, 78] width 57 height 26
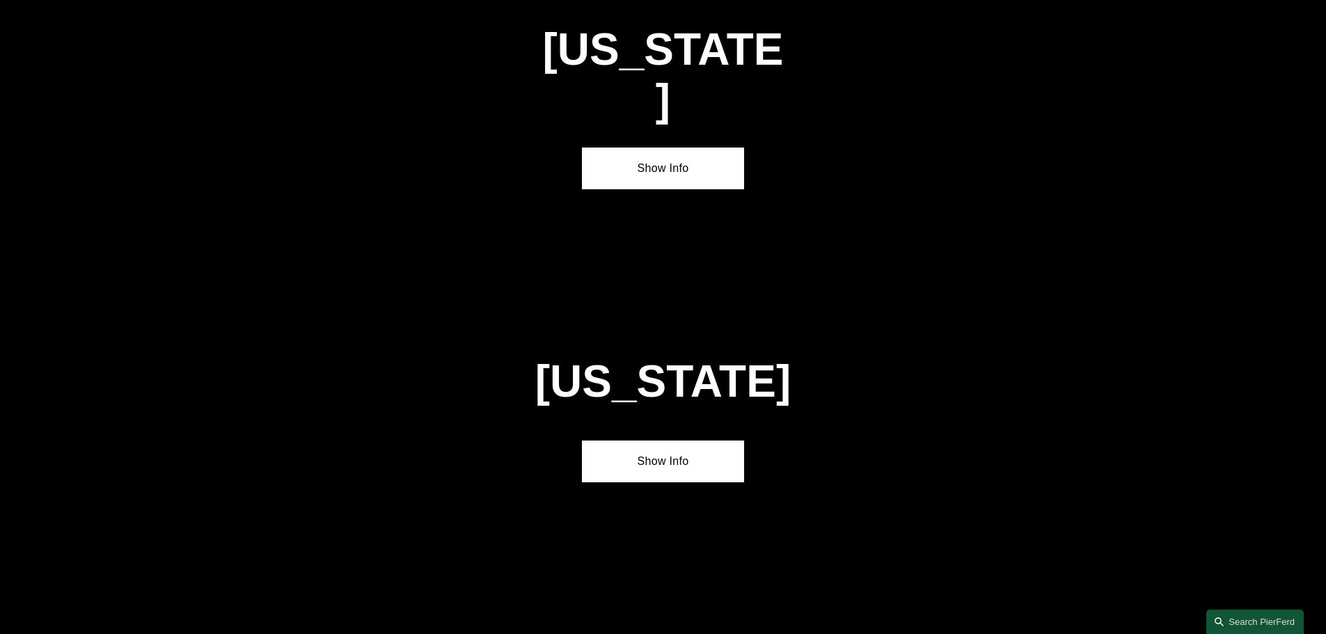
scroll to position [4524, 0]
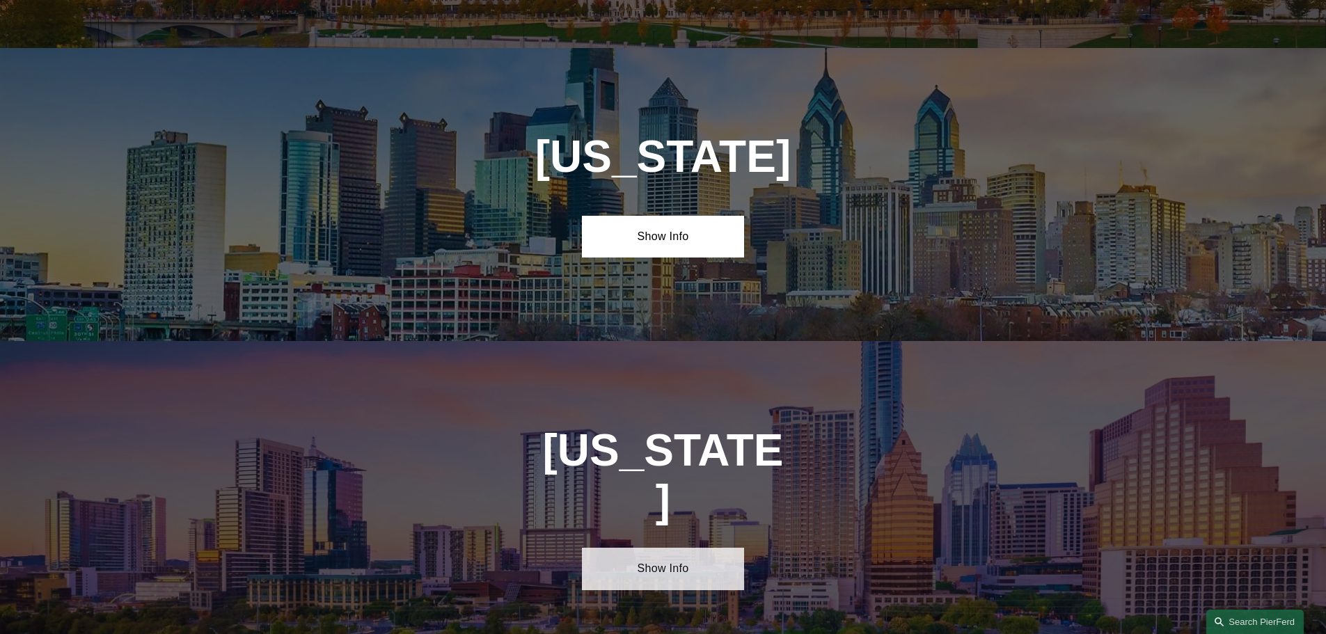
click at [691, 548] on link "Show Info" at bounding box center [663, 569] width 162 height 42
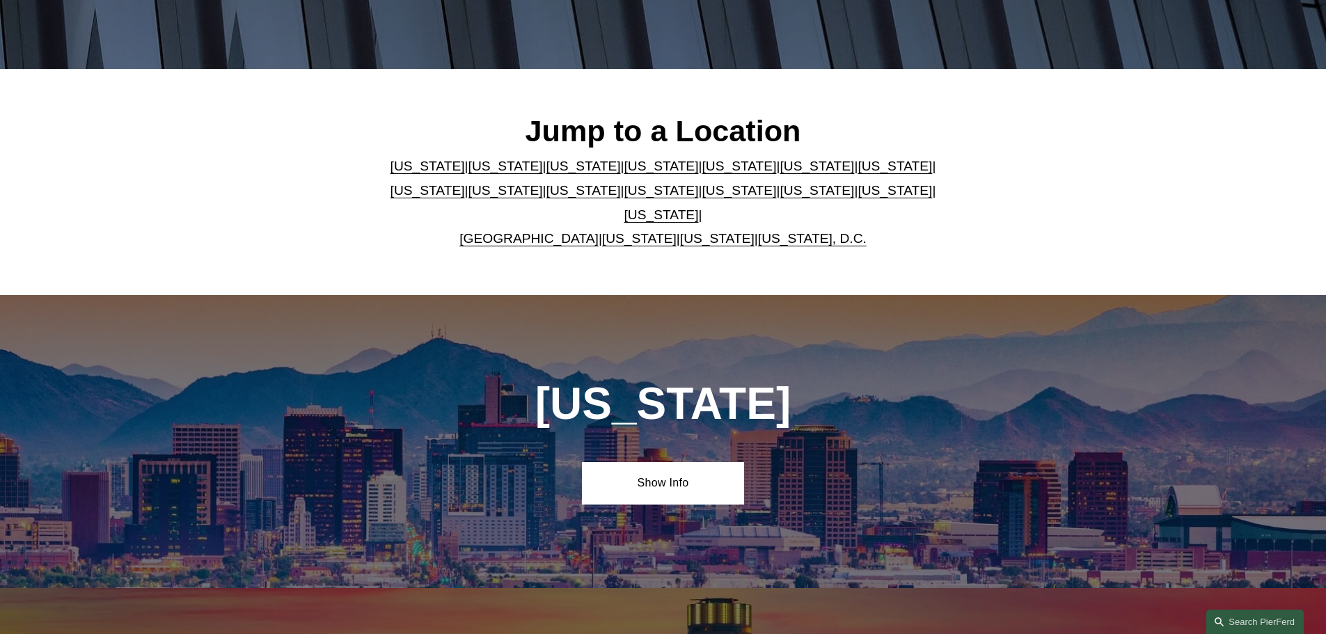
scroll to position [0, 0]
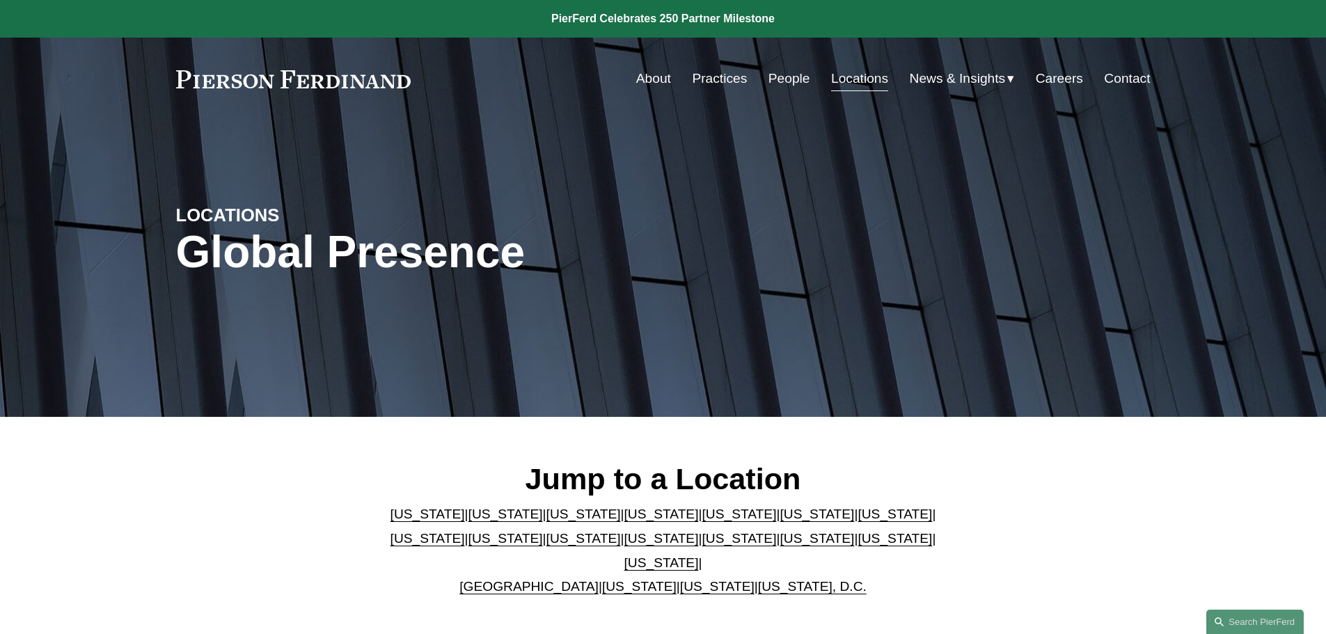
click at [1132, 87] on link "Contact" at bounding box center [1127, 78] width 46 height 26
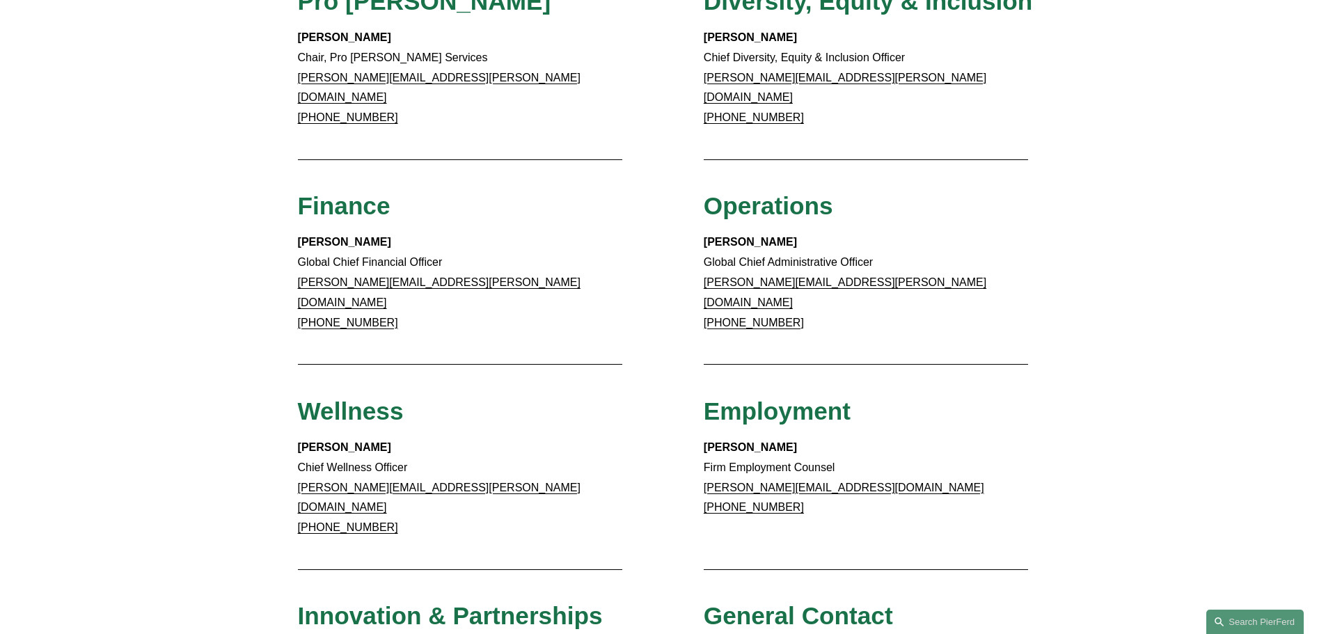
scroll to position [766, 0]
